Goal: Information Seeking & Learning: Learn about a topic

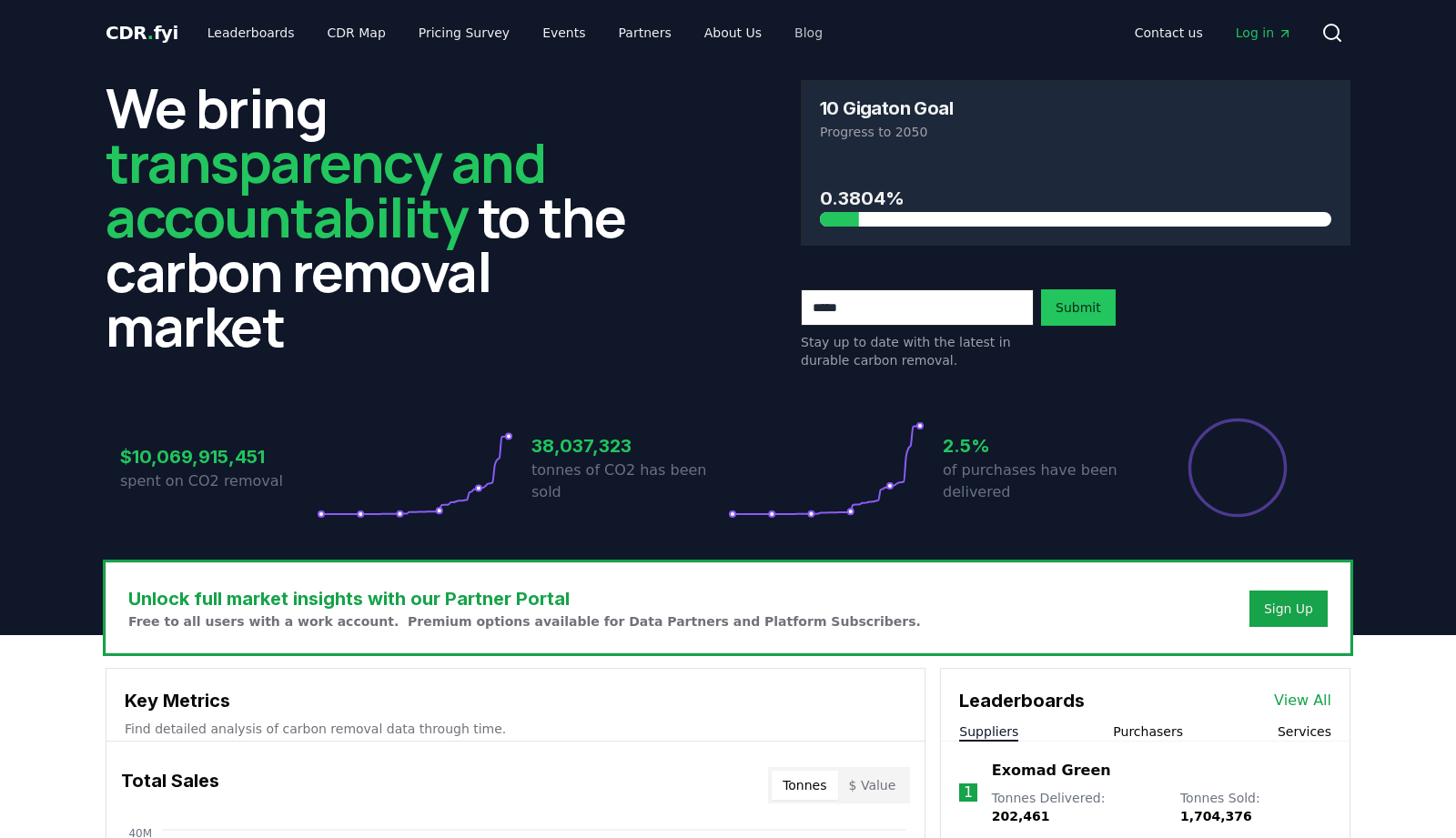
click at [780, 37] on link "Blog" at bounding box center [808, 32] width 57 height 33
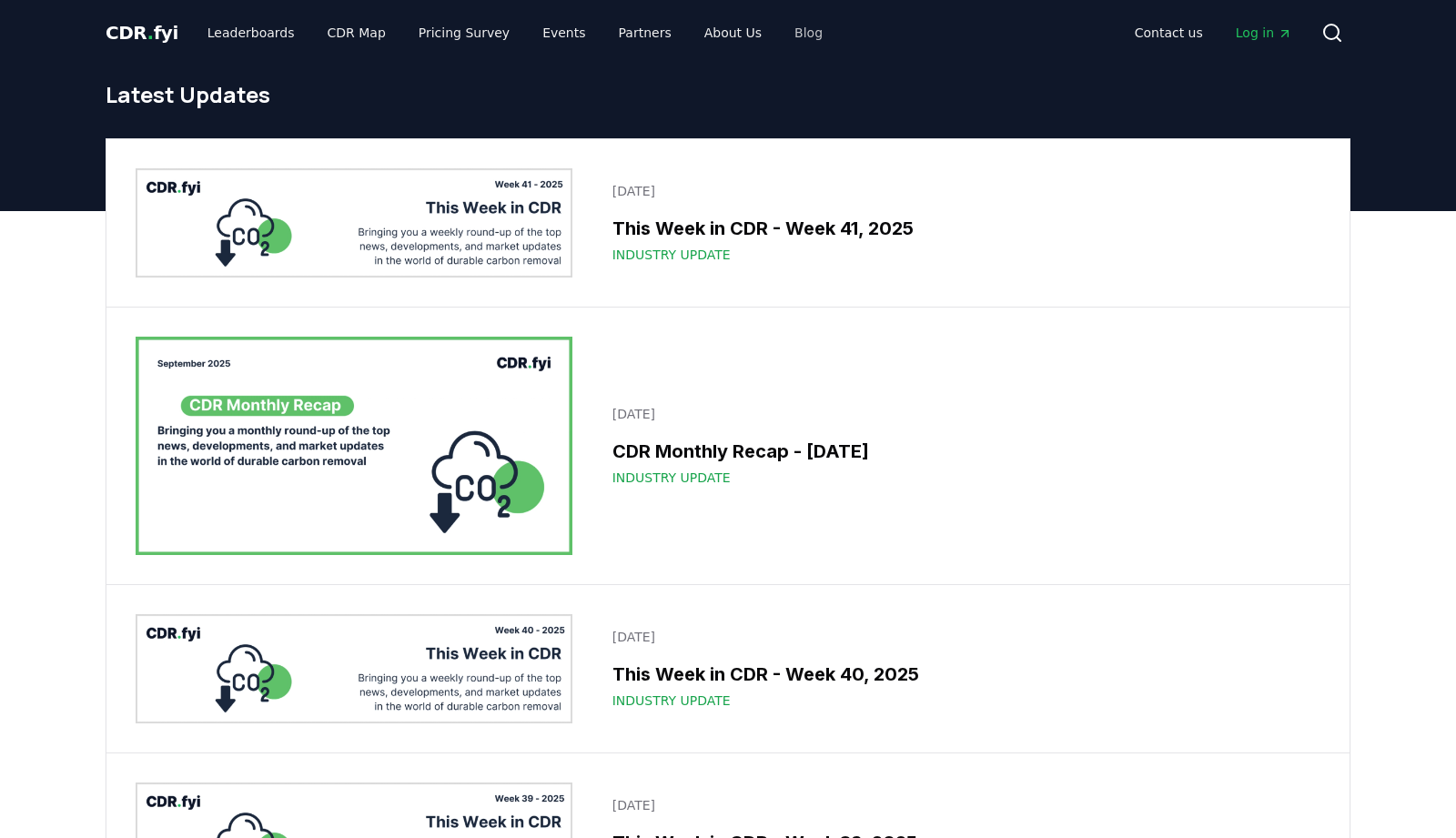
click at [786, 31] on link "Blog" at bounding box center [808, 32] width 57 height 33
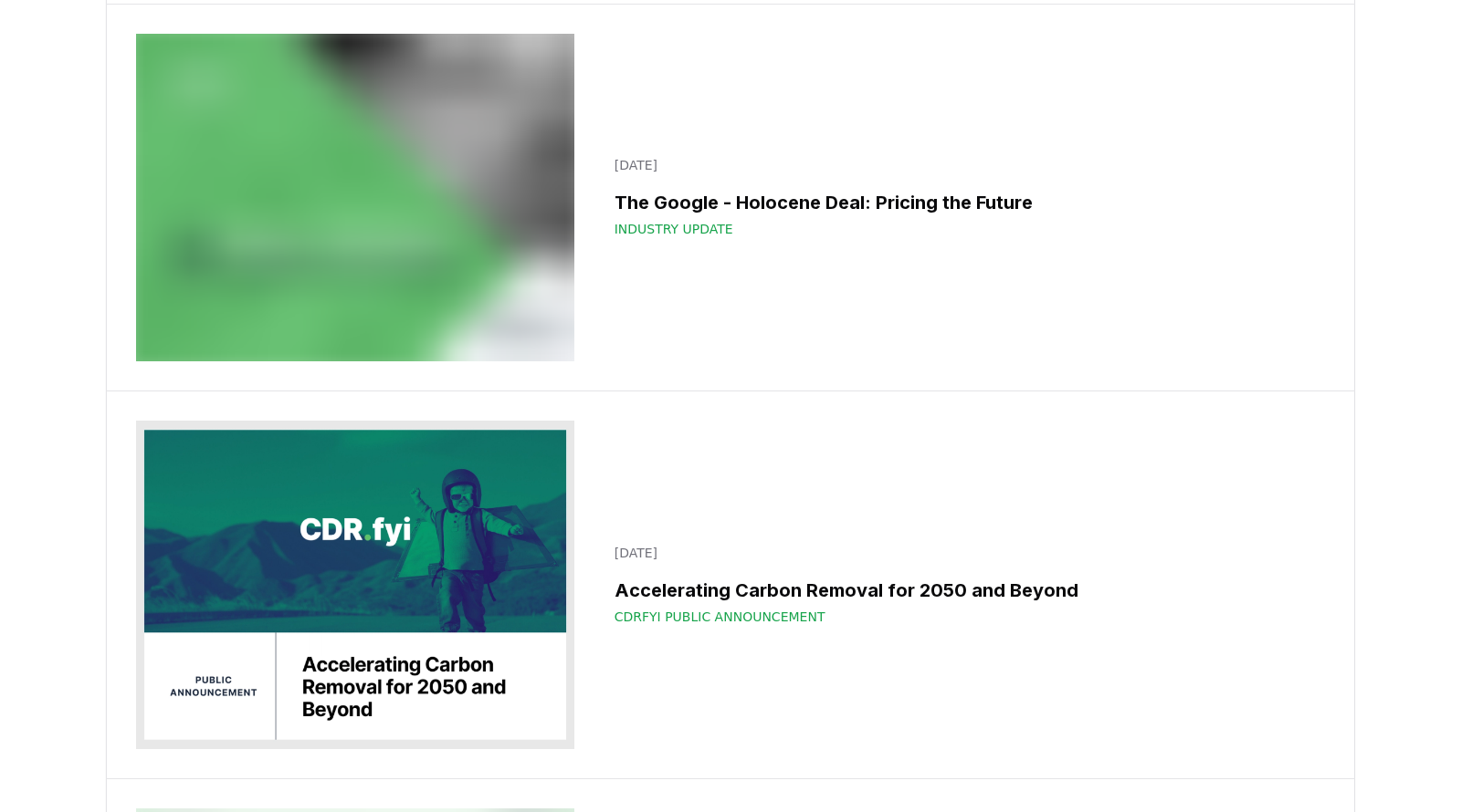
scroll to position [18357, 0]
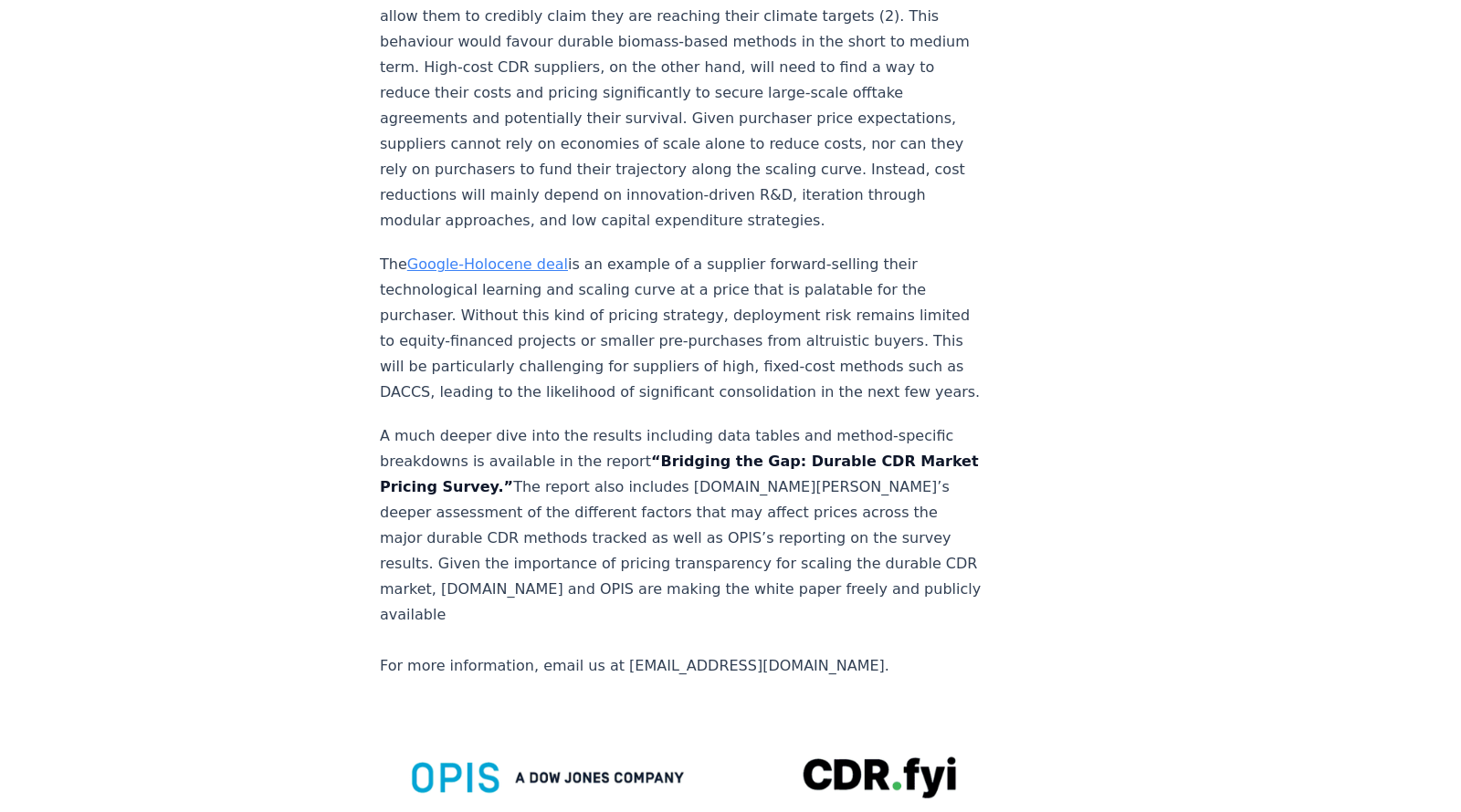
scroll to position [3673, 0]
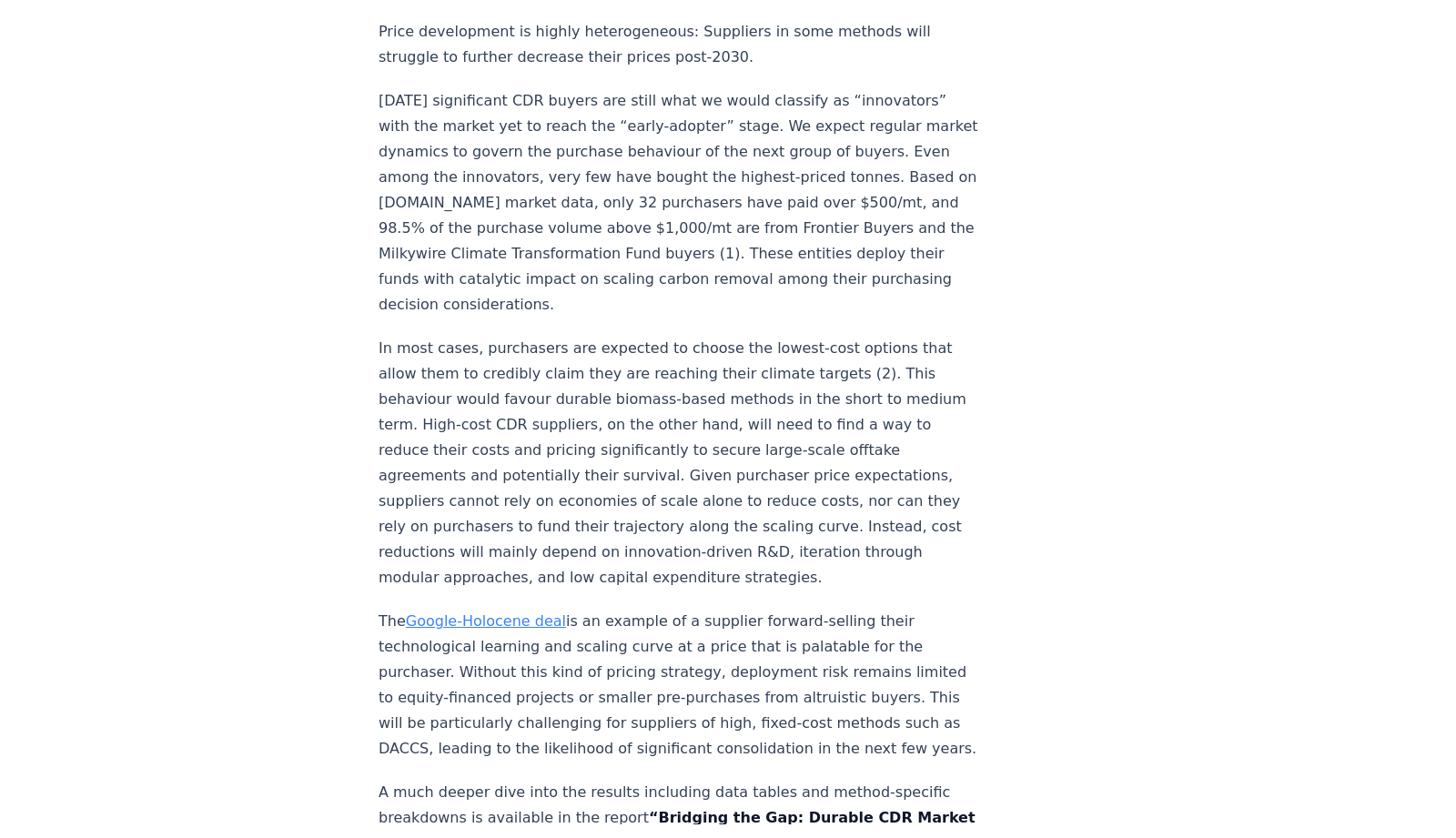
scroll to position [2753, 0]
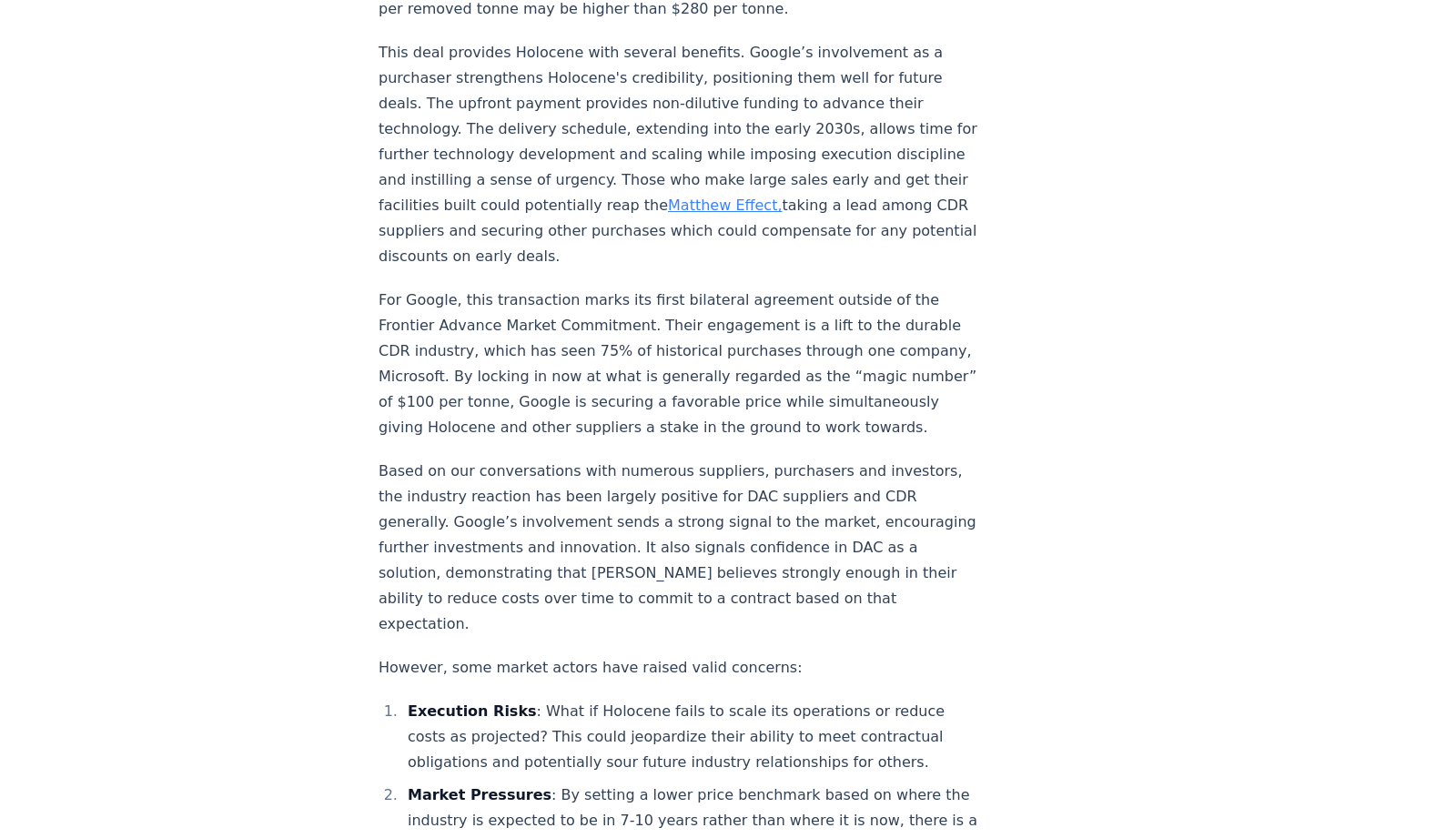
scroll to position [2060, 0]
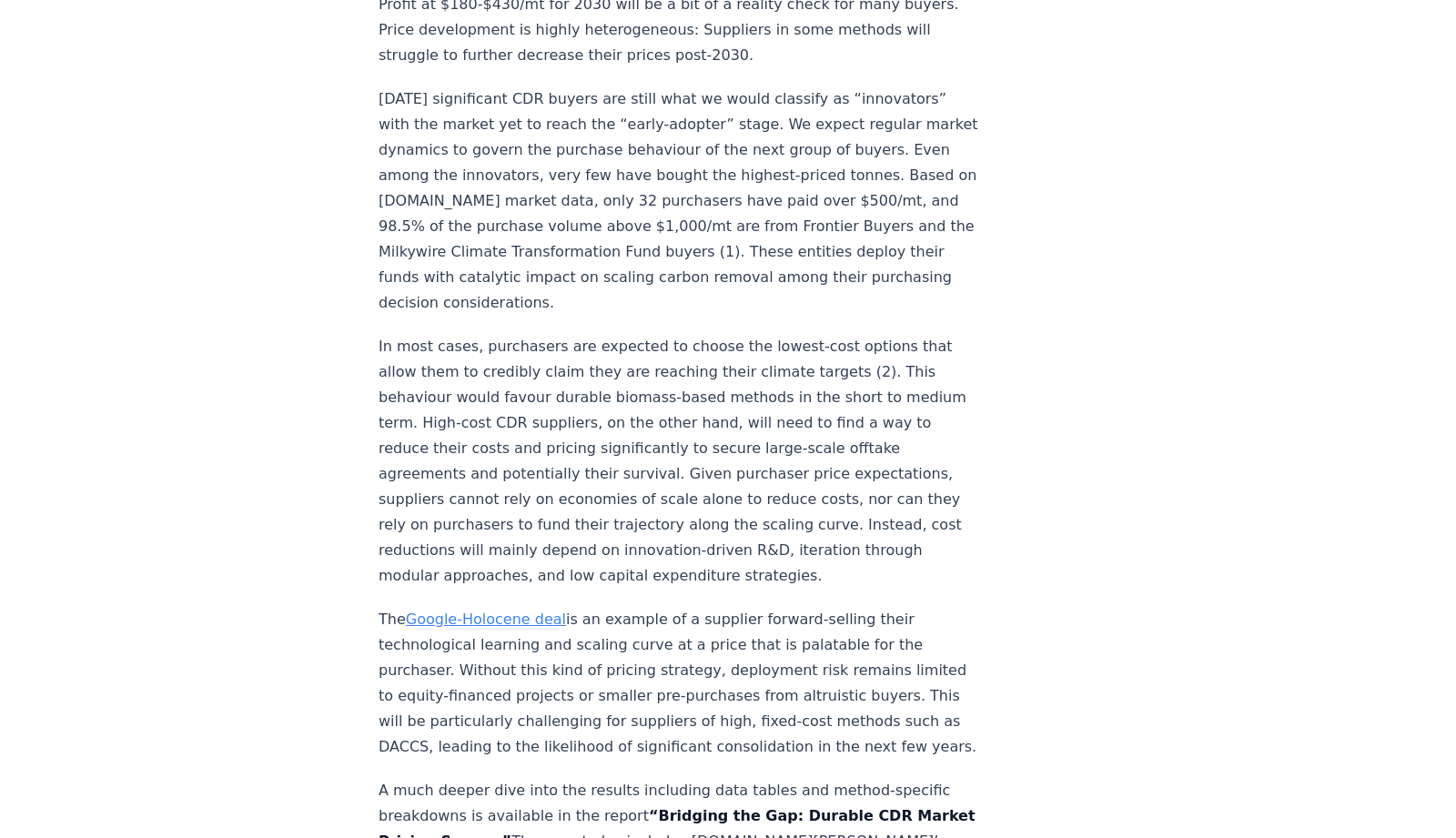
scroll to position [2995, 0]
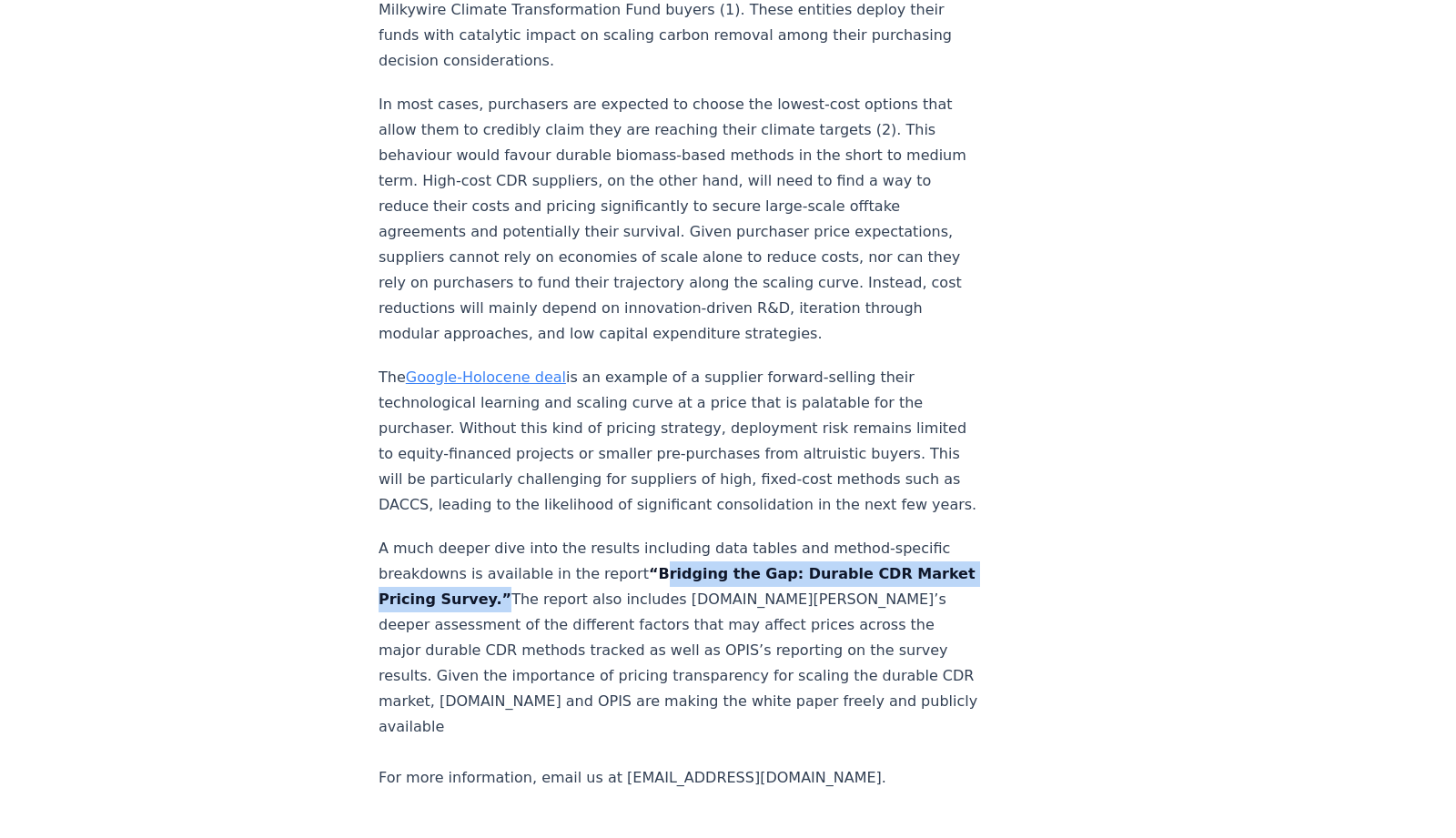
drag, startPoint x: 629, startPoint y: 532, endPoint x: 431, endPoint y: 555, distance: 199.3
click at [431, 565] on strong "“Bridging the Gap: Durable CDR Market Pricing Survey.”" at bounding box center [677, 587] width 597 height 43
copy strong "Bridging the Gap: Durable CDR Market Pricing Survey."
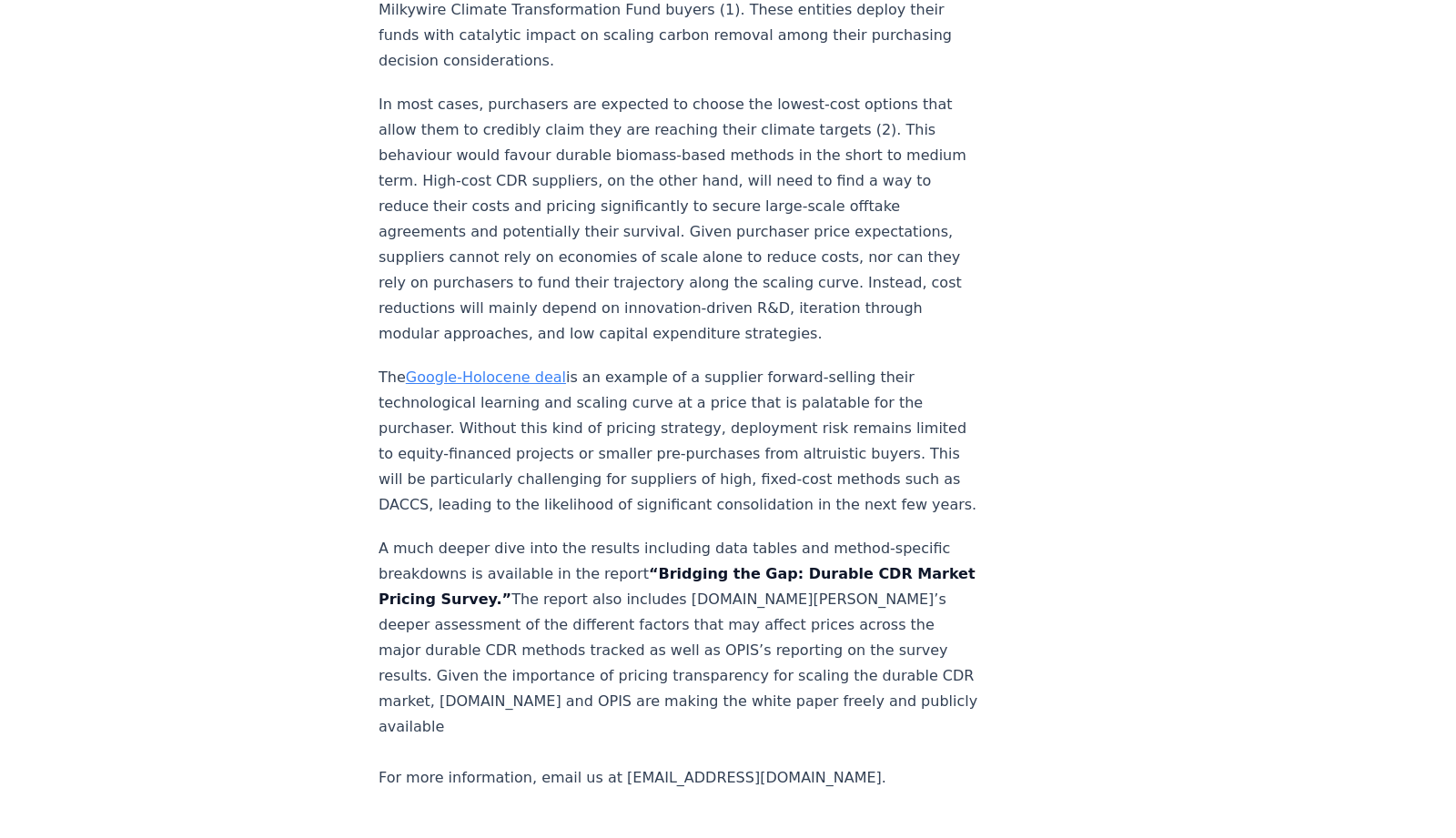
click at [744, 589] on p "A much deeper dive into the results including data tables and method-specific b…" at bounding box center [680, 663] width 602 height 255
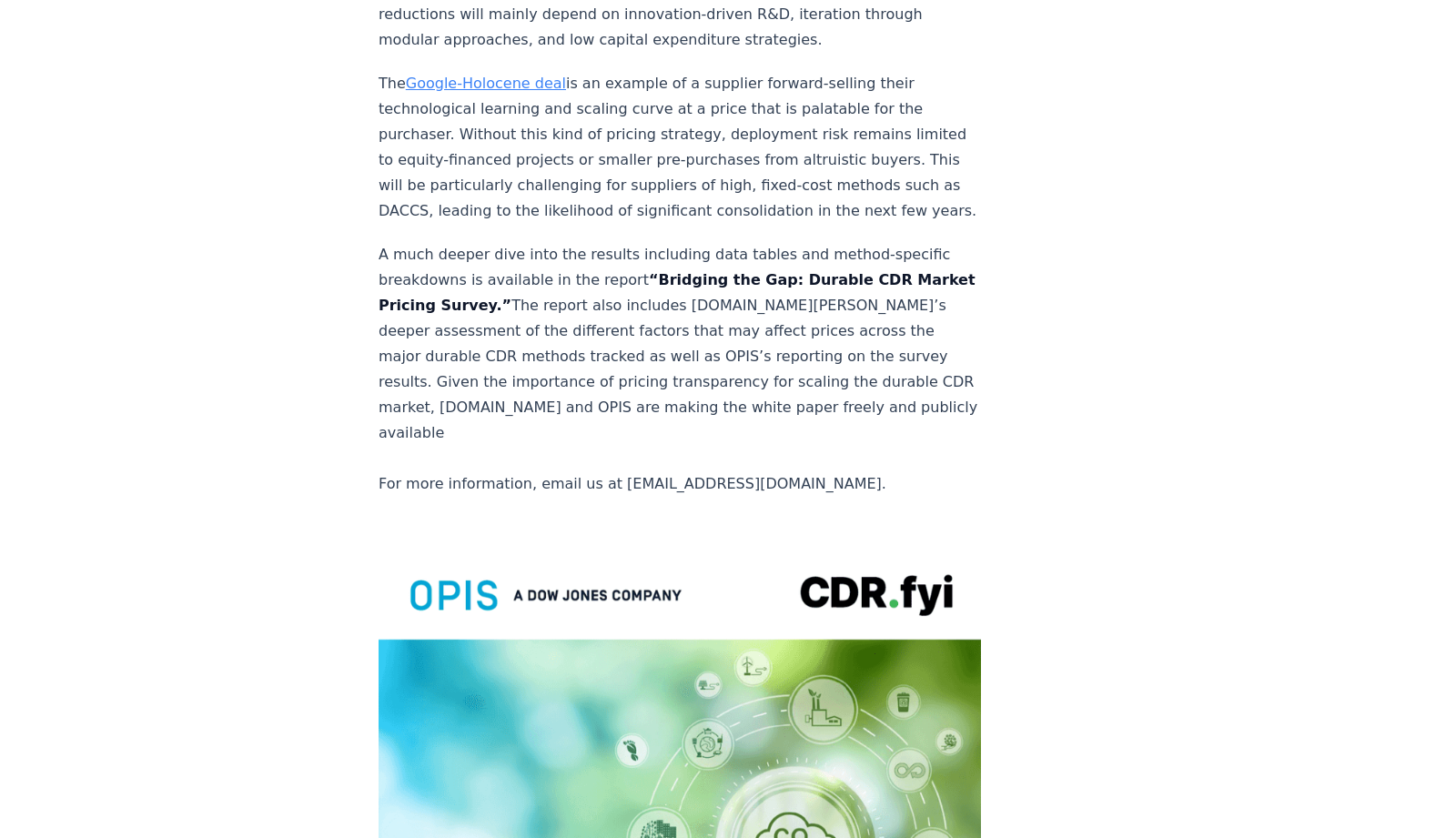
scroll to position [3291, 0]
